Goal: Communication & Community: Share content

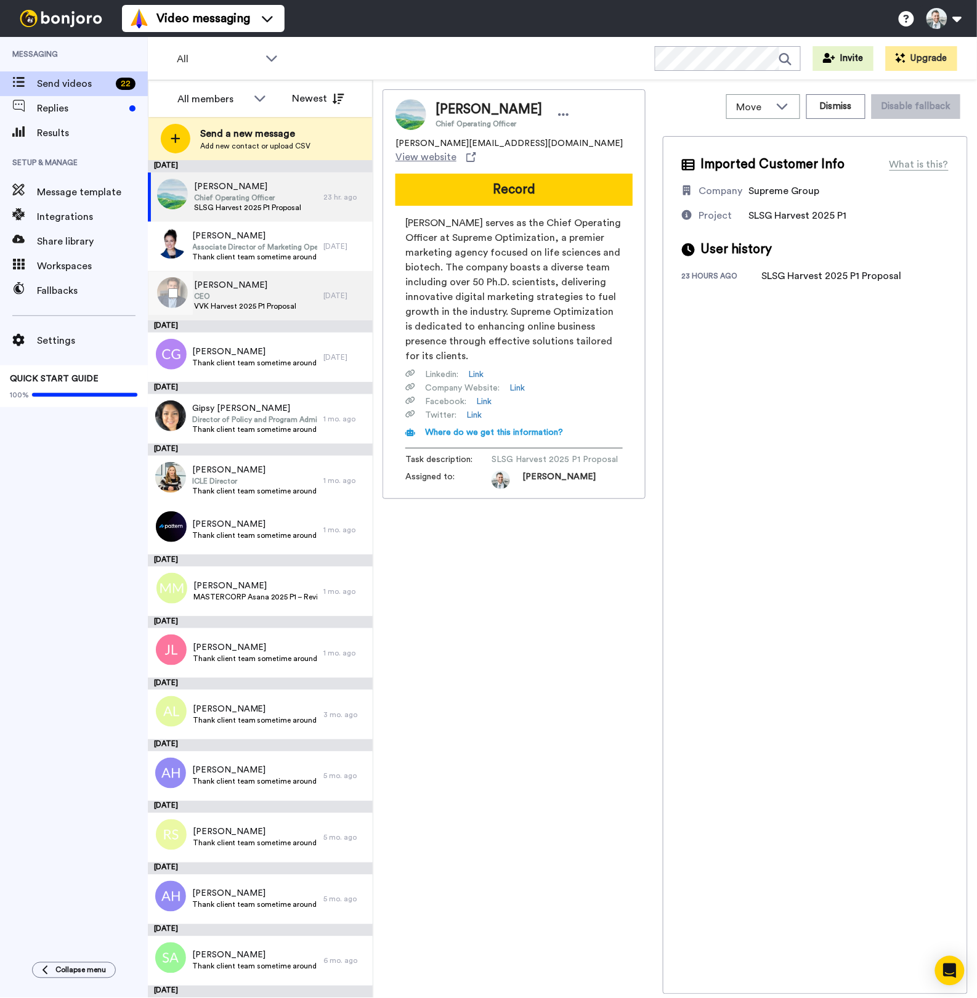
click at [251, 294] on span "CEO" at bounding box center [245, 296] width 102 height 10
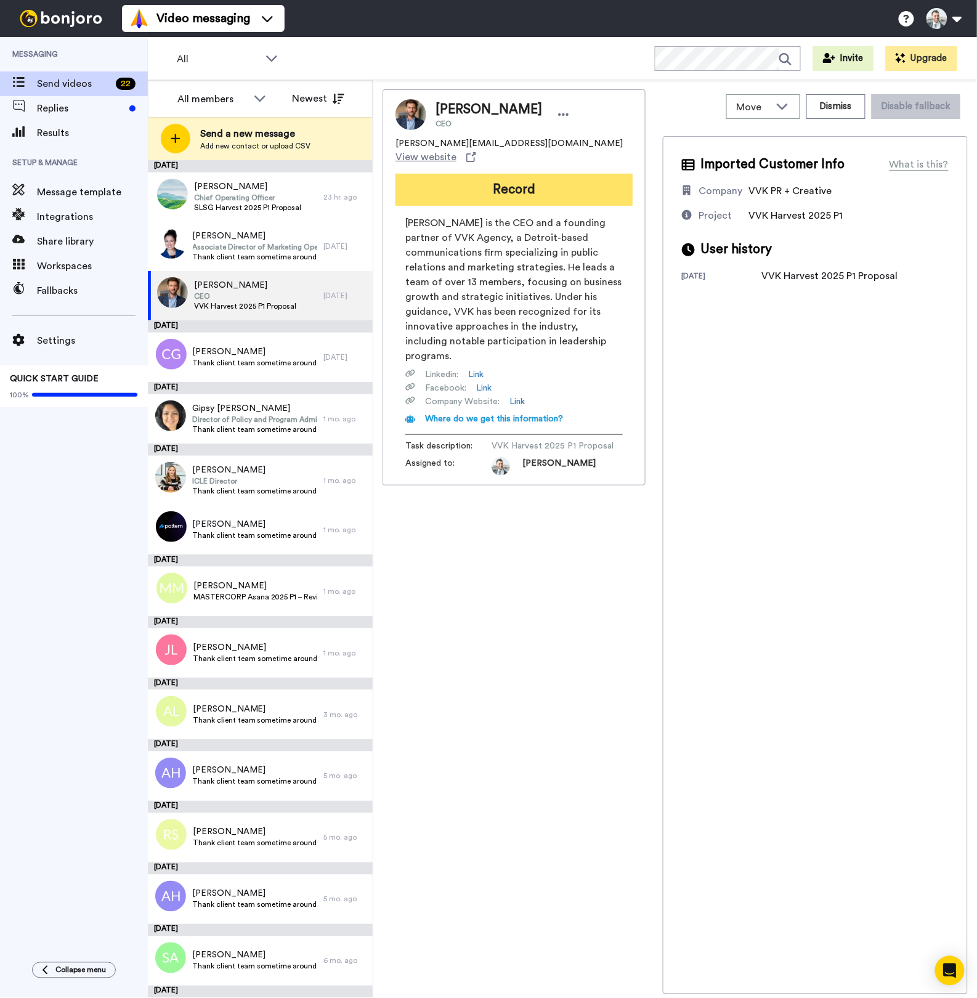
click at [468, 182] on button "Record" at bounding box center [514, 190] width 237 height 32
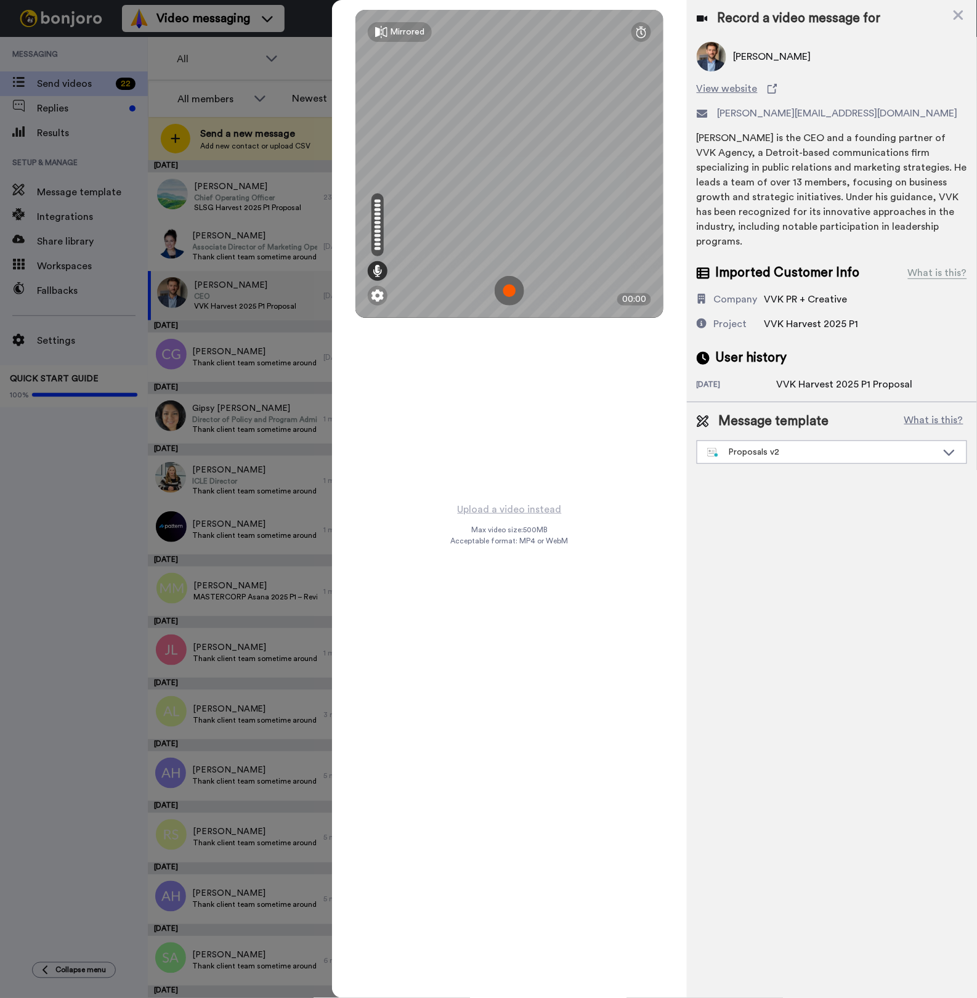
click at [518, 289] on img at bounding box center [510, 291] width 30 height 30
click at [473, 503] on div "Mirrored Redo 09:16" at bounding box center [509, 499] width 355 height 998
click at [500, 293] on img at bounding box center [510, 291] width 30 height 30
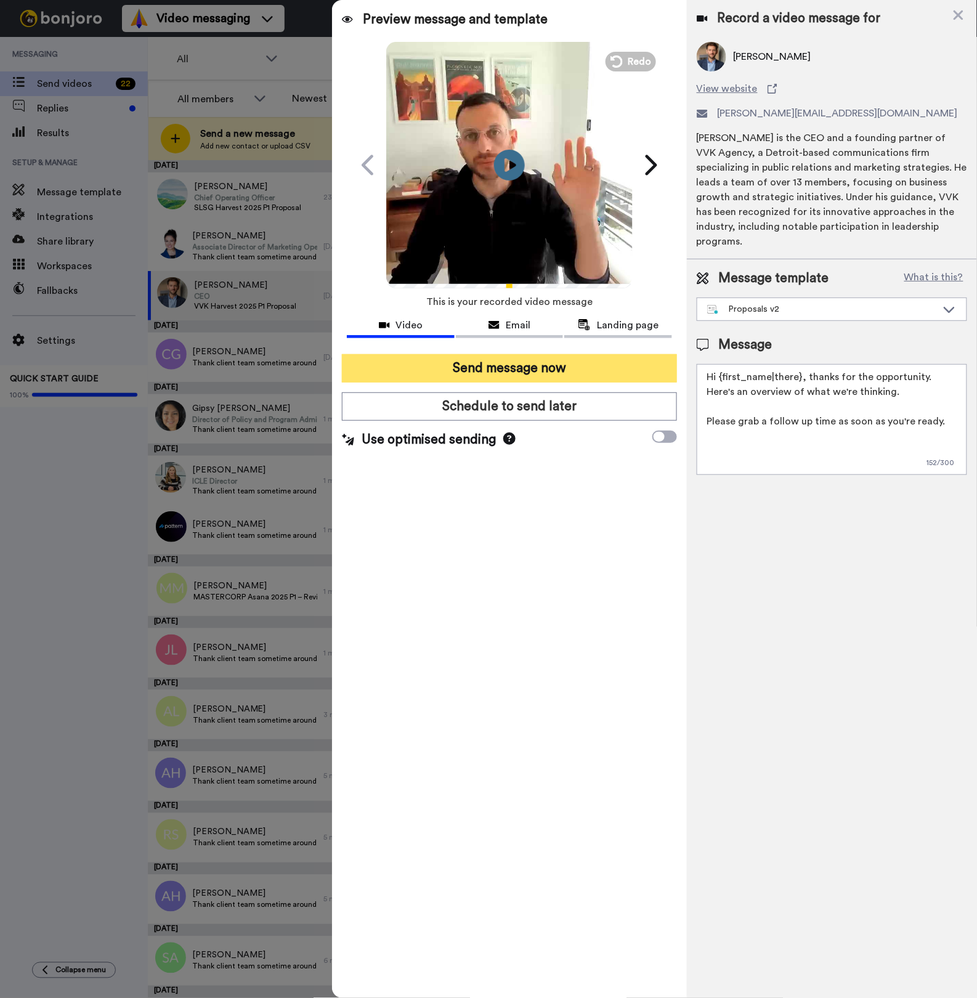
click at [550, 365] on button "Send message now" at bounding box center [509, 368] width 335 height 28
